Goal: Contribute content

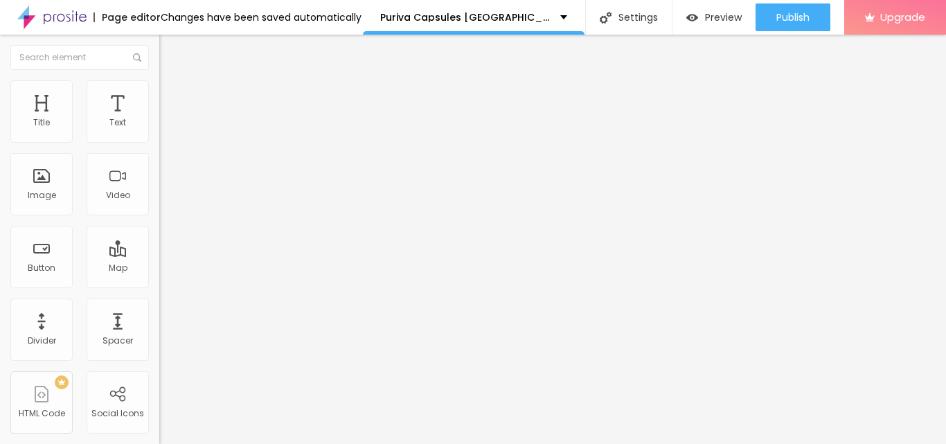
click at [159, 43] on button "Edit Image" at bounding box center [238, 51] width 159 height 32
click at [159, 119] on span "Add image" at bounding box center [187, 113] width 57 height 12
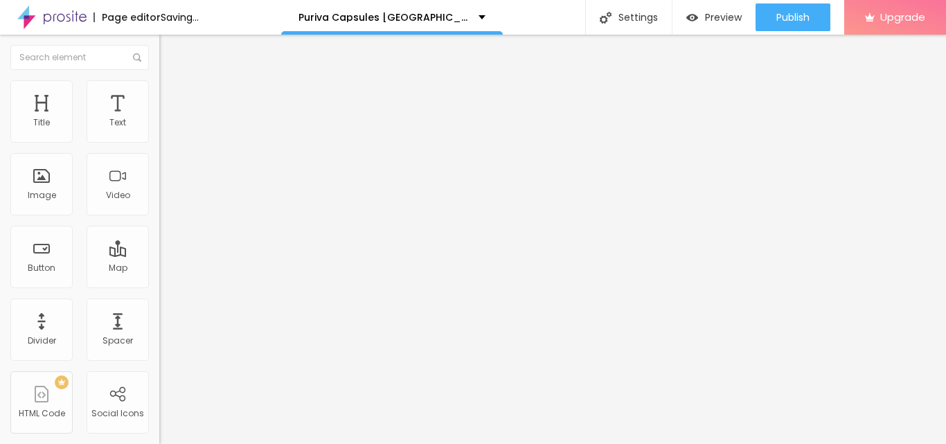
click at [159, 175] on img at bounding box center [164, 171] width 10 height 10
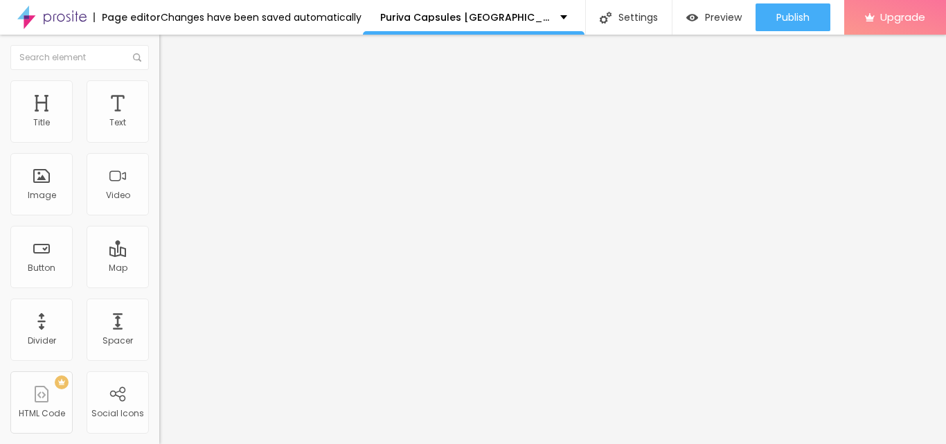
click at [159, 87] on img at bounding box center [165, 86] width 12 height 12
type input "95"
type input "85"
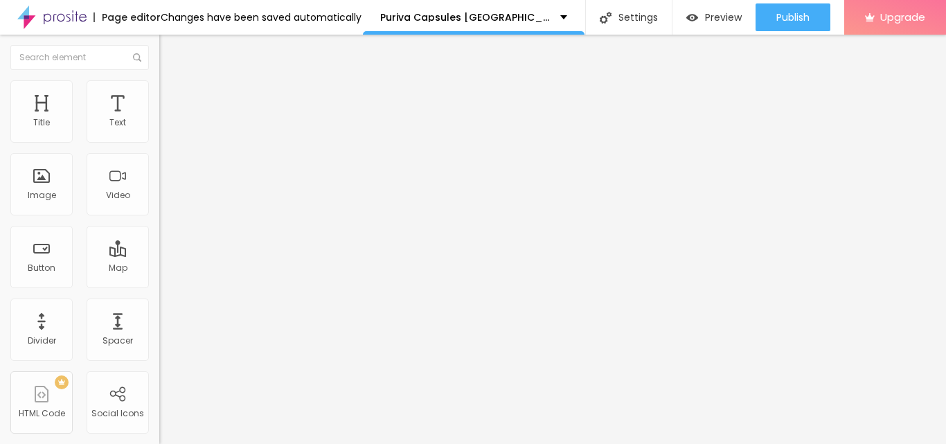
type input "80"
type input "75"
type input "70"
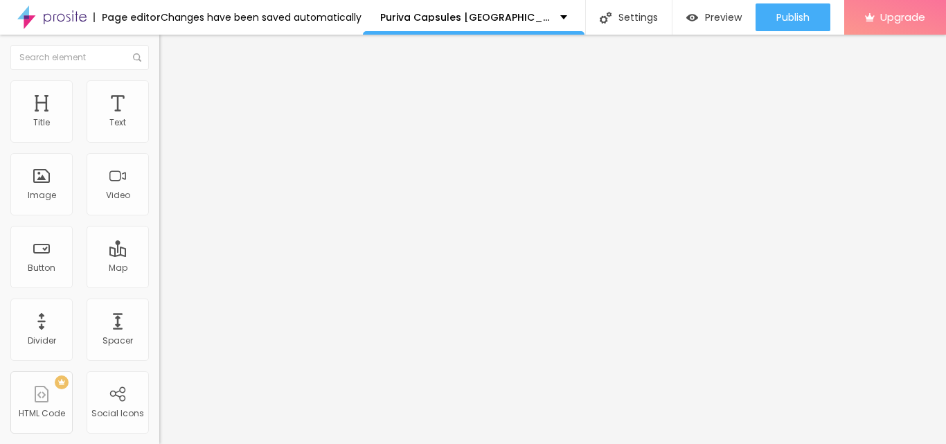
type input "70"
type input "65"
type input "60"
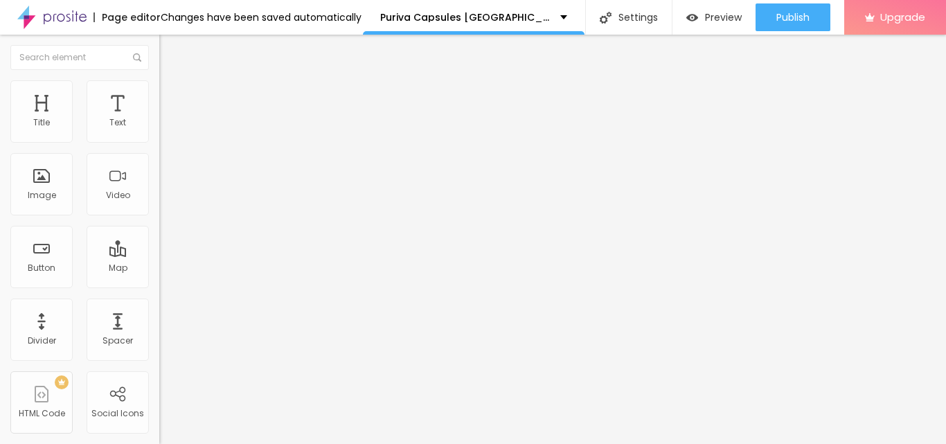
type input "55"
type input "50"
type input "45"
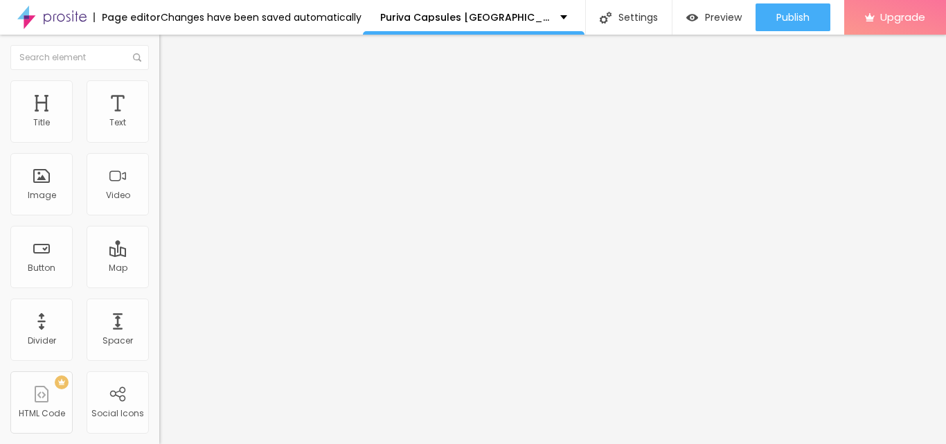
drag, startPoint x: 143, startPoint y: 149, endPoint x: 68, endPoint y: 145, distance: 75.6
type input "45"
click at [159, 142] on input "range" at bounding box center [203, 136] width 89 height 11
click at [159, 197] on div "Align" at bounding box center [238, 174] width 159 height 53
click at [159, 166] on img at bounding box center [164, 161] width 10 height 10
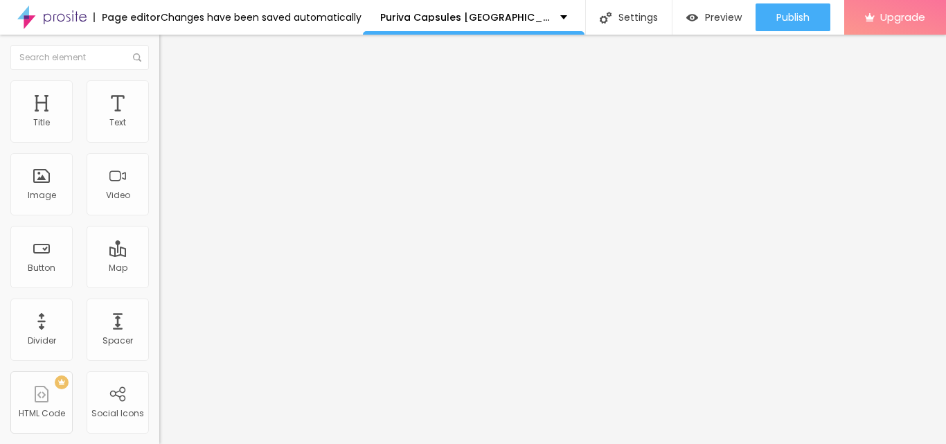
click at [159, 130] on input "Click me" at bounding box center [242, 123] width 166 height 14
paste input "Beställ Nu"
type input "Beställ Nu"
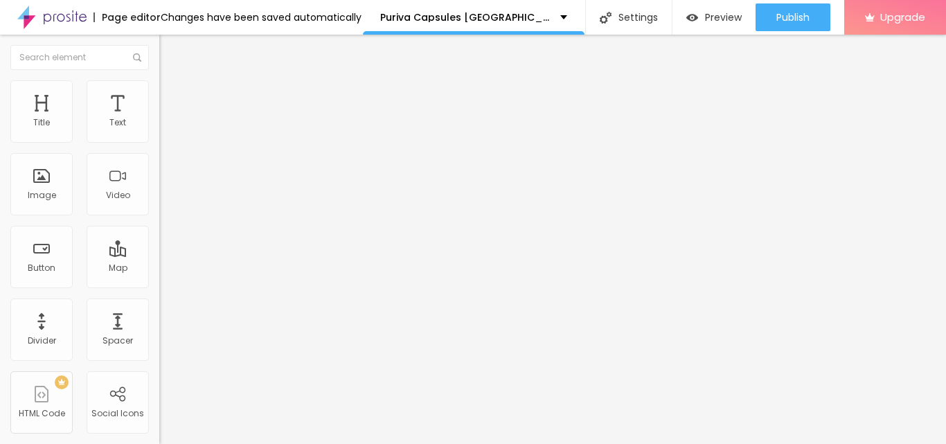
click at [159, 130] on input "Beställ Nu" at bounding box center [242, 123] width 166 height 14
click at [159, 285] on input "https://" at bounding box center [242, 279] width 166 height 14
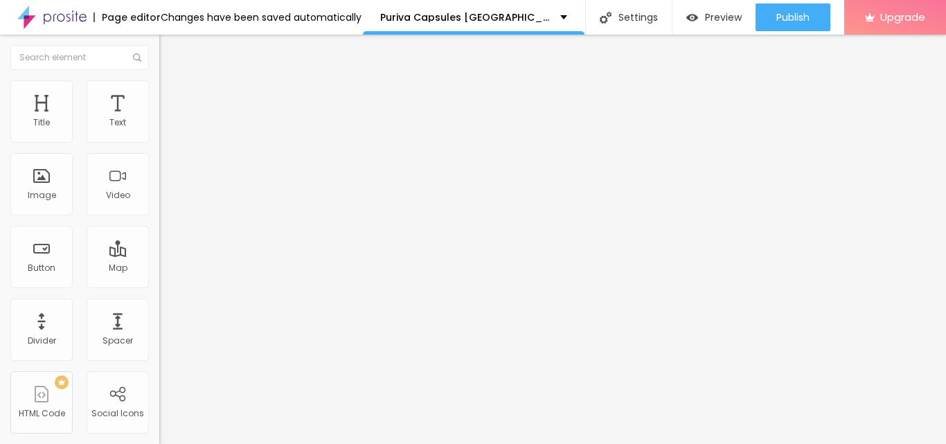
paste input "[DOMAIN_NAME][URL]"
type input "[URL][DOMAIN_NAME]"
click at [159, 303] on div at bounding box center [238, 303] width 159 height 0
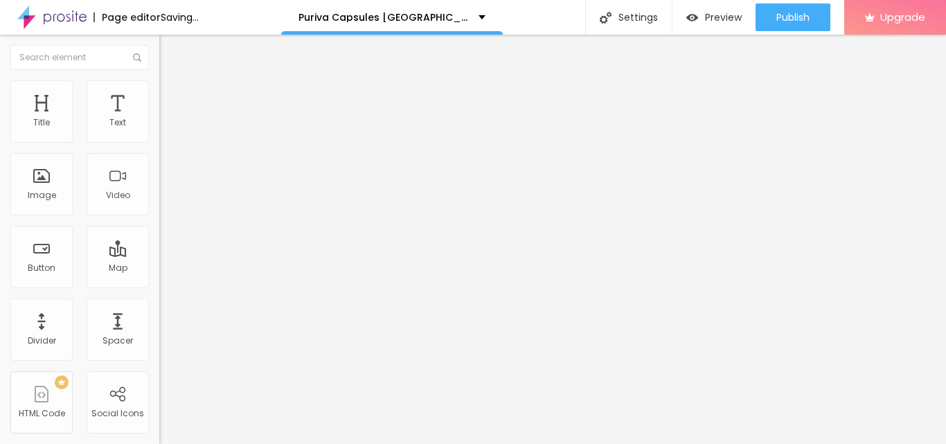
click at [159, 284] on input "https://" at bounding box center [242, 277] width 166 height 14
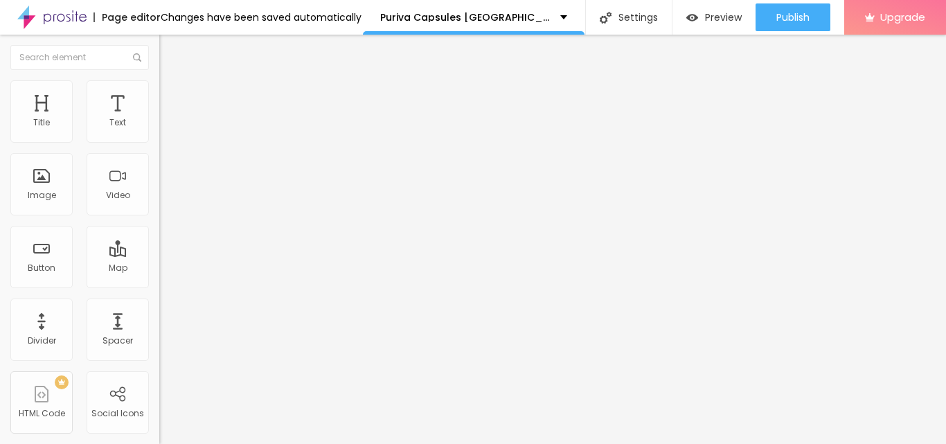
click at [159, 284] on input "https://" at bounding box center [242, 277] width 166 height 14
paste input "[DOMAIN_NAME][URL]"
type input "[URL][DOMAIN_NAME]"
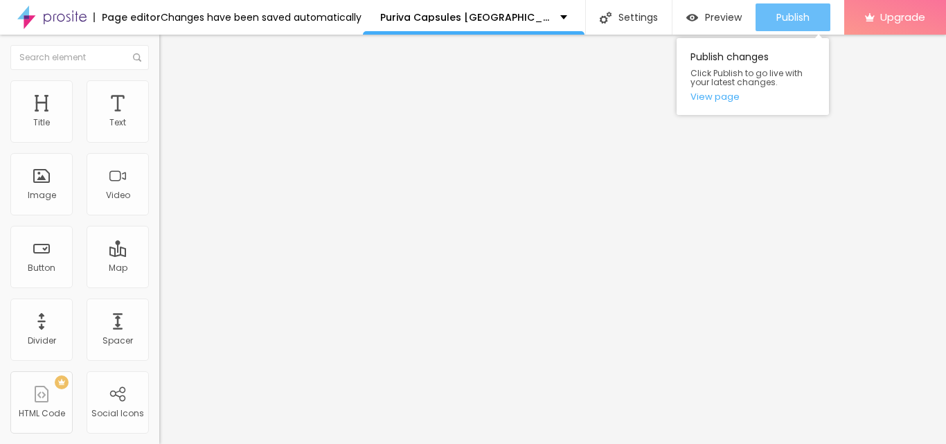
click at [777, 8] on div "Publish" at bounding box center [793, 17] width 33 height 28
